Goal: Task Accomplishment & Management: Manage account settings

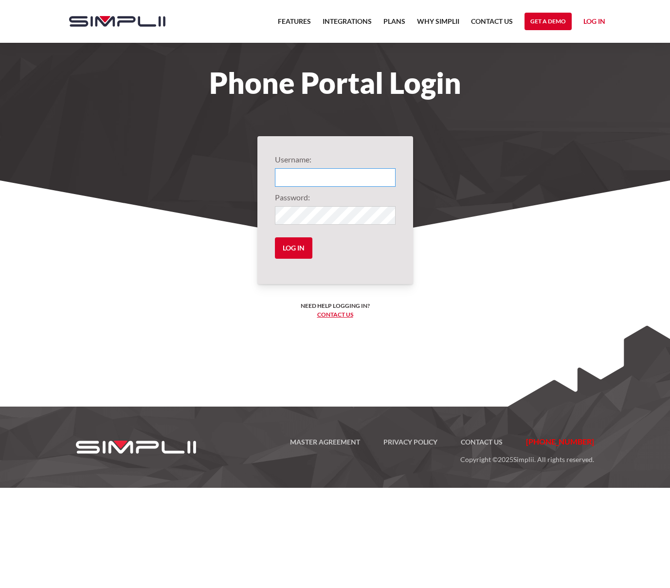
type input "700@IndependentInsuranceAgent"
click at [302, 243] on input "Log in" at bounding box center [293, 247] width 37 height 21
click at [292, 251] on input "Log in" at bounding box center [293, 247] width 37 height 21
type input "700@IndependentInsuranceAgent"
click at [302, 245] on input "Log in" at bounding box center [293, 247] width 37 height 21
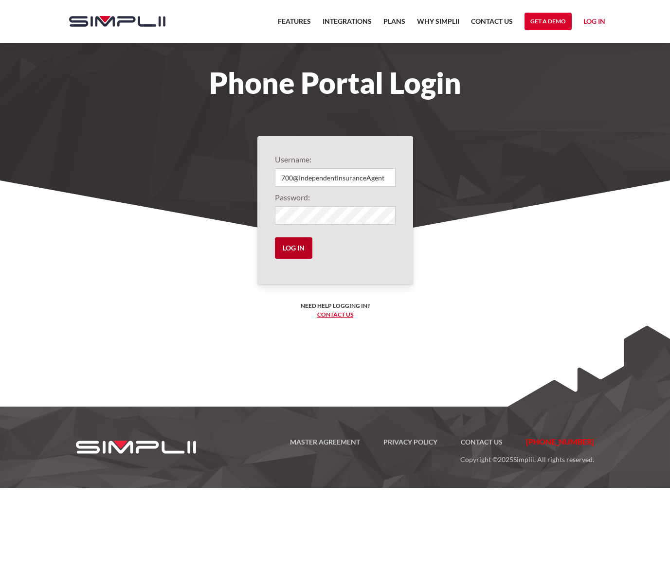
click at [289, 250] on input "Log in" at bounding box center [293, 247] width 37 height 21
type input "700@IndependentInsuranceAgent"
click at [289, 253] on input "Log in" at bounding box center [293, 247] width 37 height 21
type input "700@IndependentInsuranceAgent"
click at [294, 242] on input "Log in" at bounding box center [293, 247] width 37 height 21
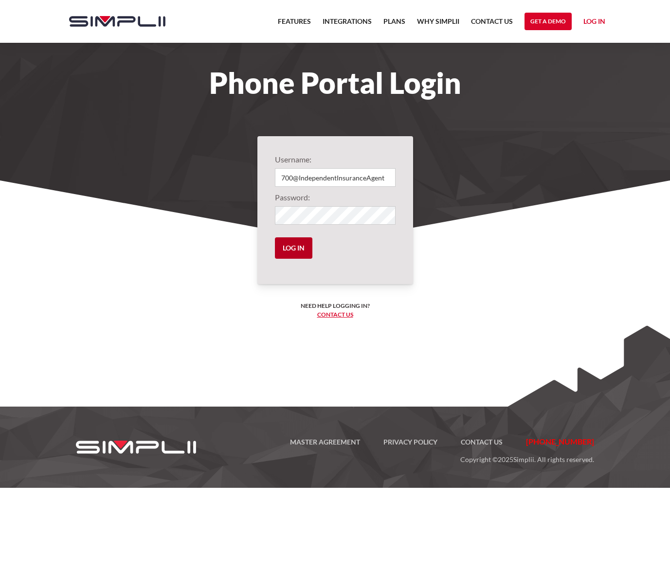
click at [293, 249] on input "Log in" at bounding box center [293, 247] width 37 height 21
click at [602, 18] on link "Log in" at bounding box center [594, 23] width 22 height 15
